Goal: Ask a question: Seek information or help from site administrators or community

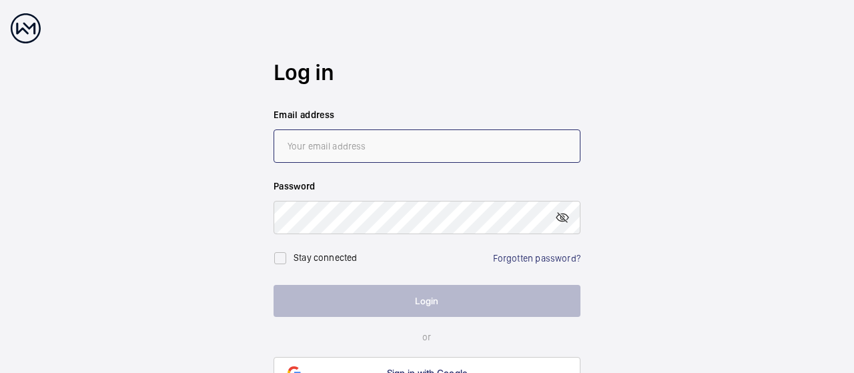
type input "[PERSON_NAME][EMAIL_ADDRESS][PERSON_NAME][DOMAIN_NAME]"
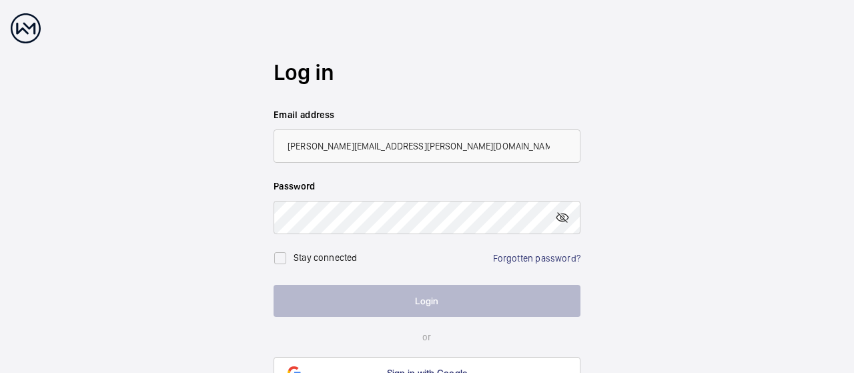
click at [388, 305] on button "Login" at bounding box center [426, 301] width 307 height 32
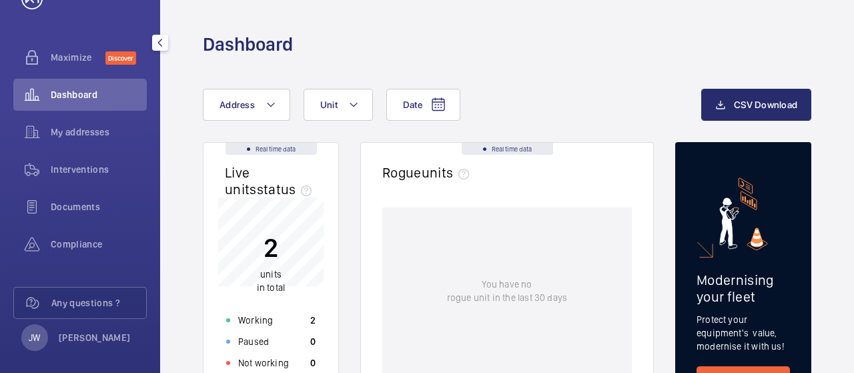
scroll to position [53, 0]
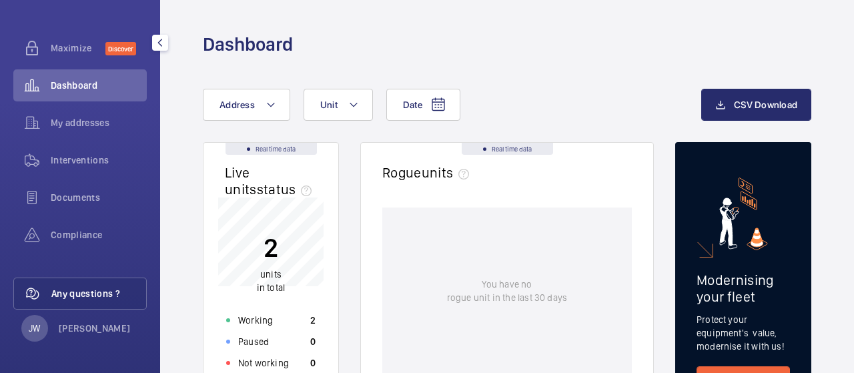
click at [79, 293] on span "Any questions ?" at bounding box center [98, 293] width 95 height 13
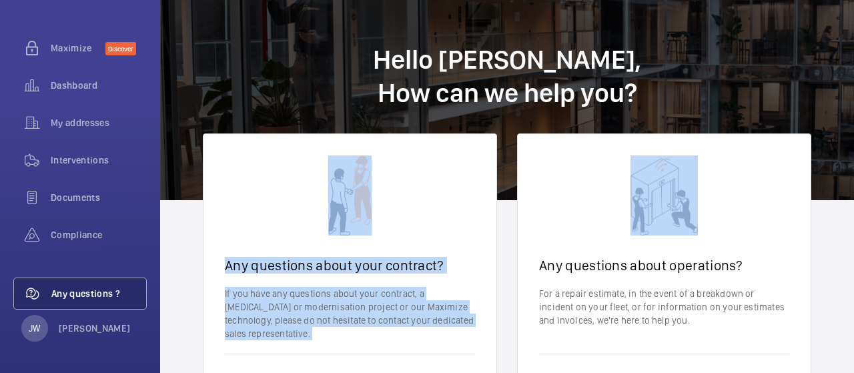
drag, startPoint x: 853, startPoint y: 89, endPoint x: 853, endPoint y: 169, distance: 80.0
click at [853, 169] on wm-front-client-platform-contact "Hello [PERSON_NAME], How can we help you? Any questions about your contract? If…" at bounding box center [507, 254] width 694 height 509
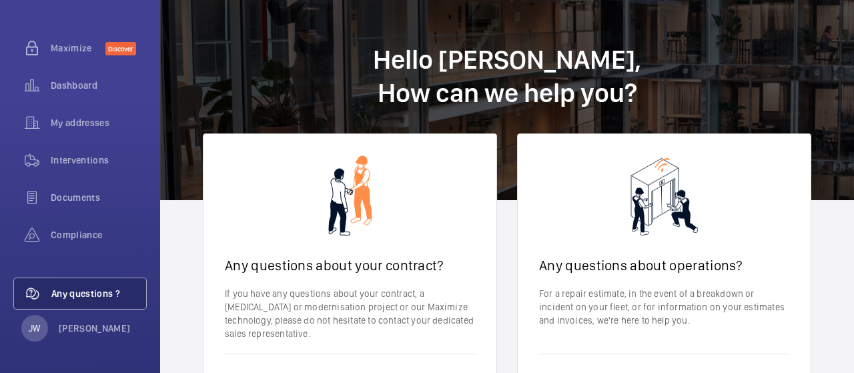
click at [822, 38] on h1 "Hello [PERSON_NAME], How can we help you?" at bounding box center [507, 100] width 694 height 200
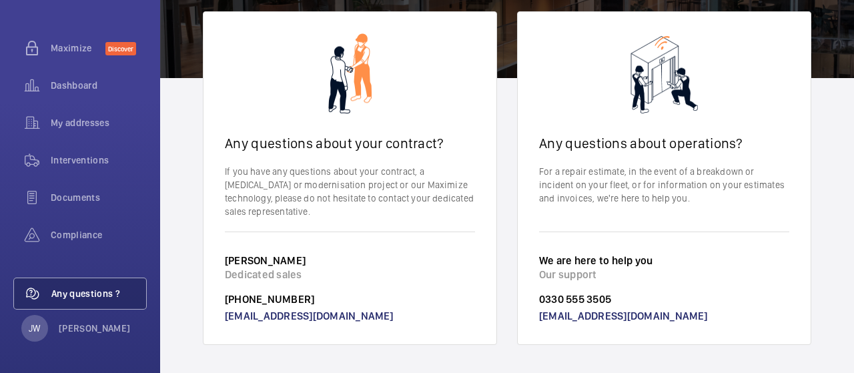
scroll to position [123, 0]
